Goal: Find specific page/section: Find specific page/section

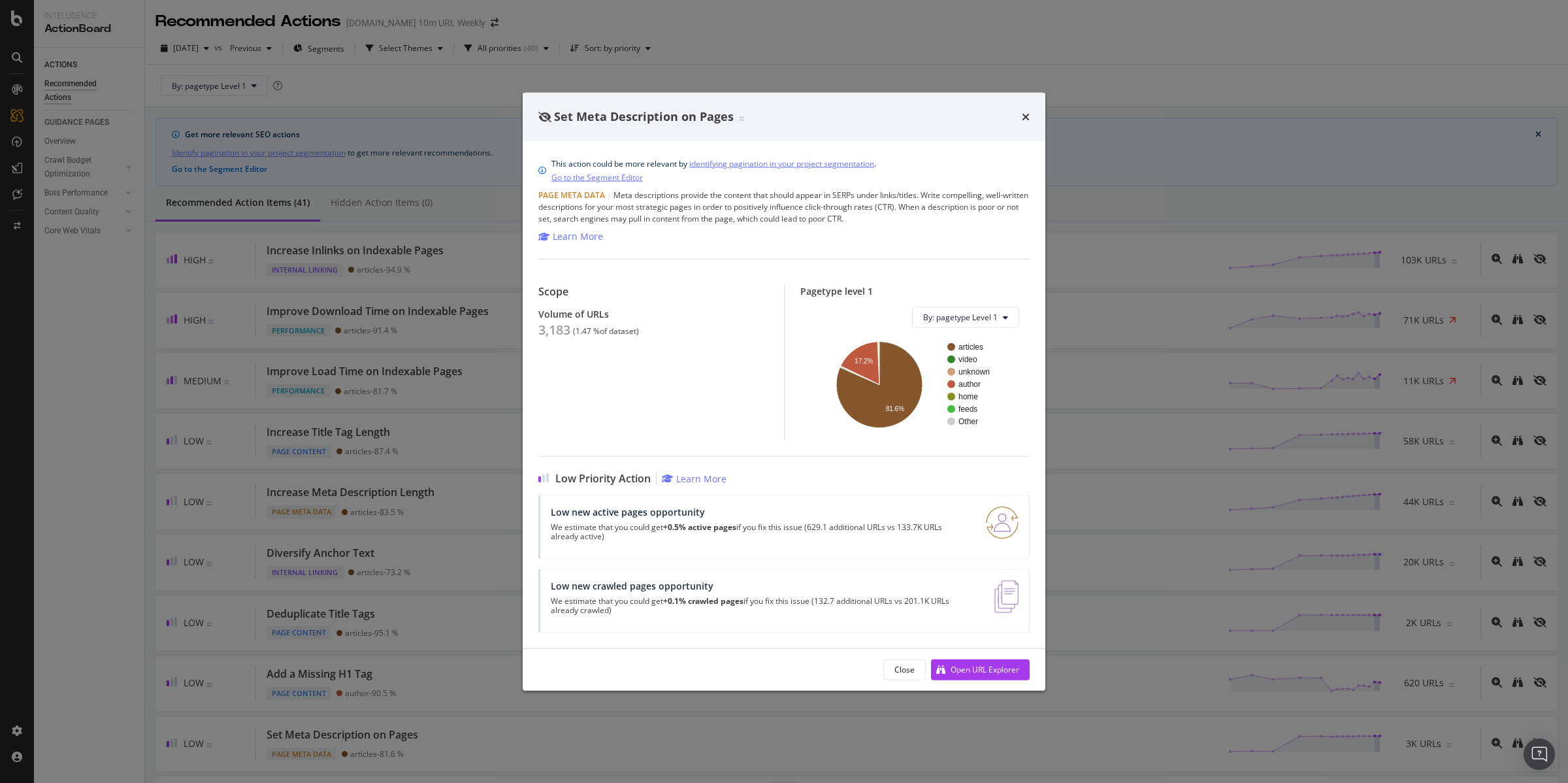
scroll to position [321, 0]
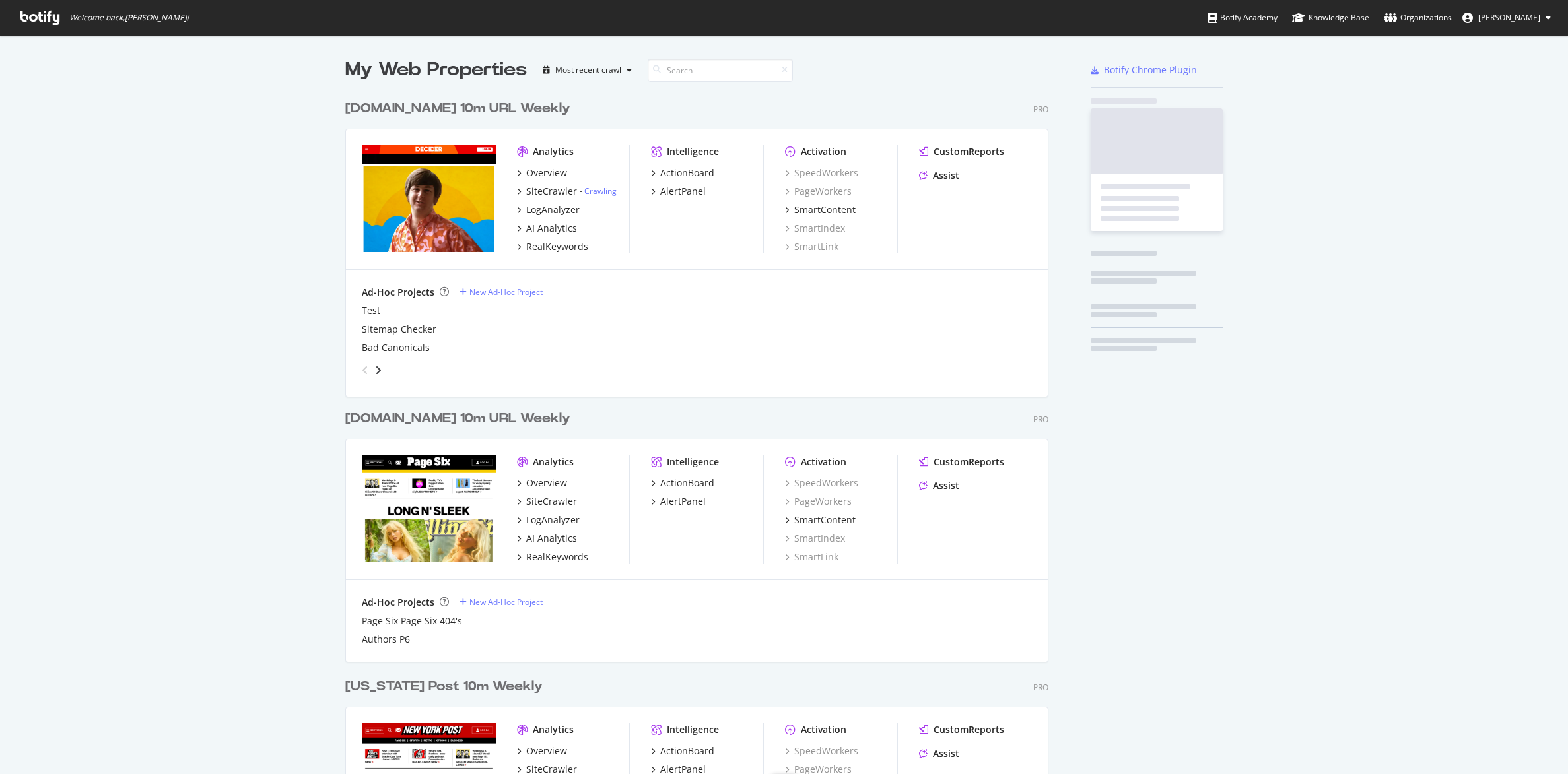
scroll to position [1569, 701]
